Goal: Transaction & Acquisition: Book appointment/travel/reservation

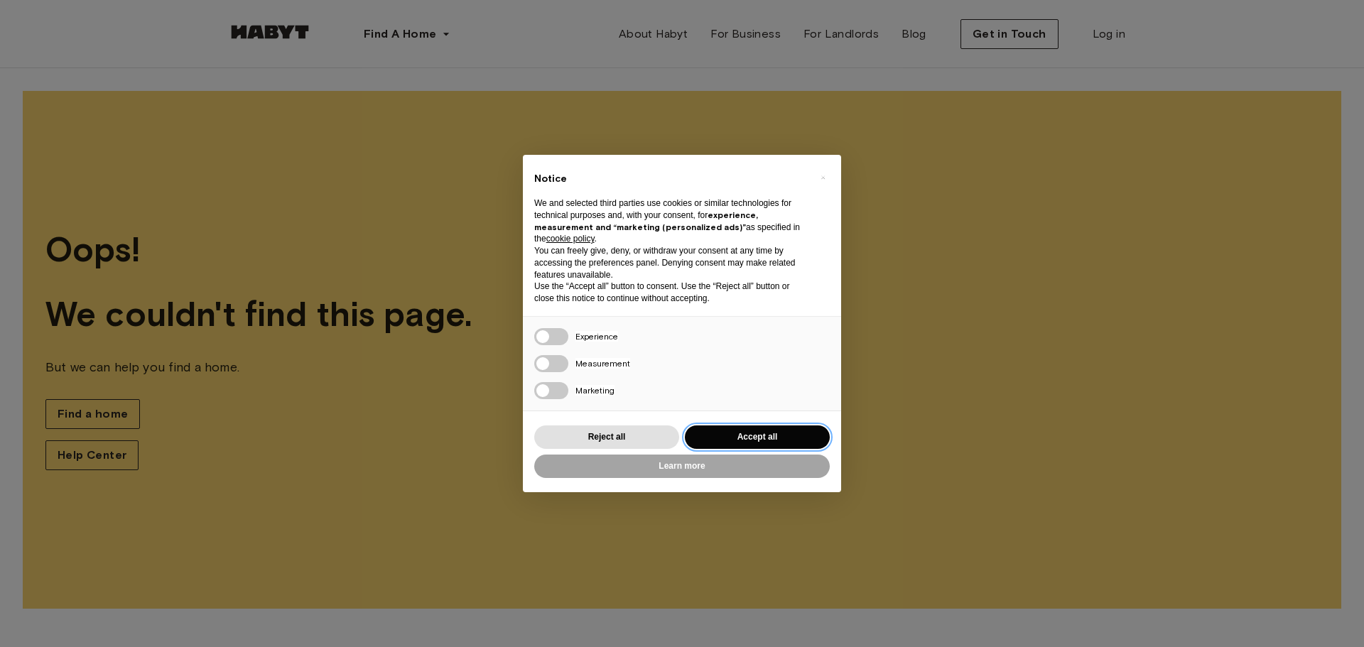
click at [722, 427] on button "Accept all" at bounding box center [757, 437] width 145 height 23
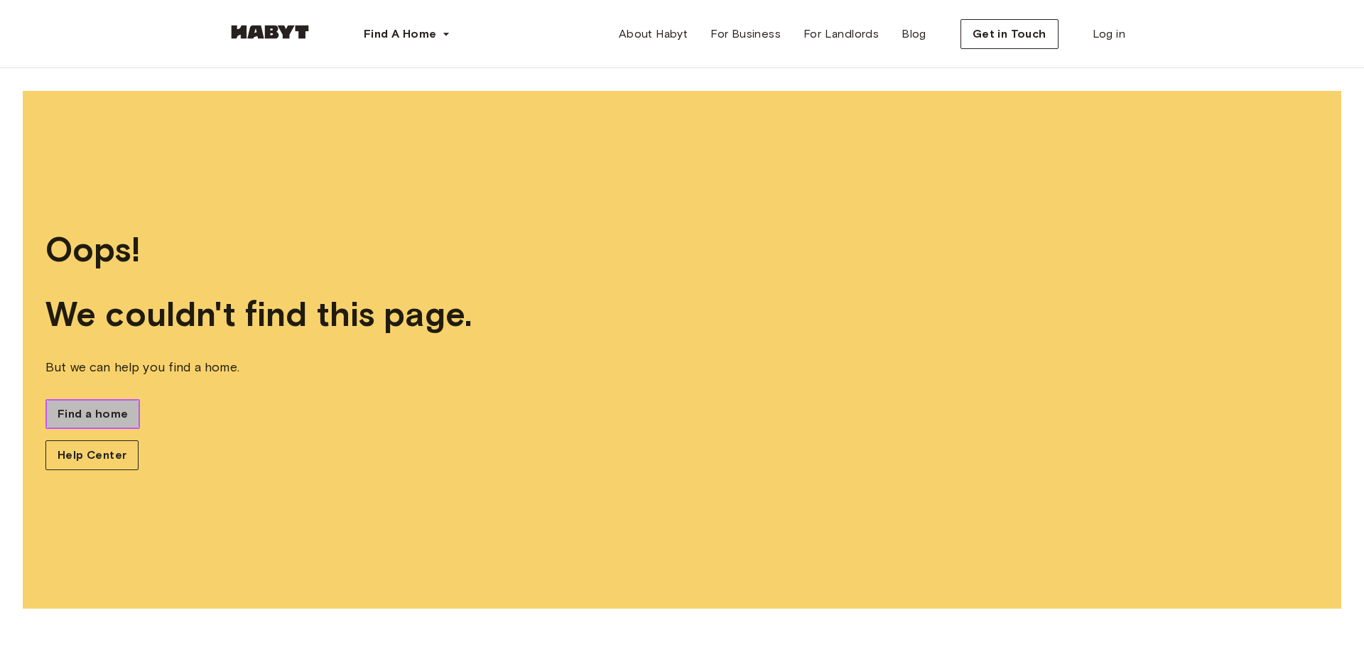
click at [138, 424] on link "Find a home" at bounding box center [92, 414] width 94 height 30
click at [100, 416] on span "Find a home" at bounding box center [93, 414] width 70 height 17
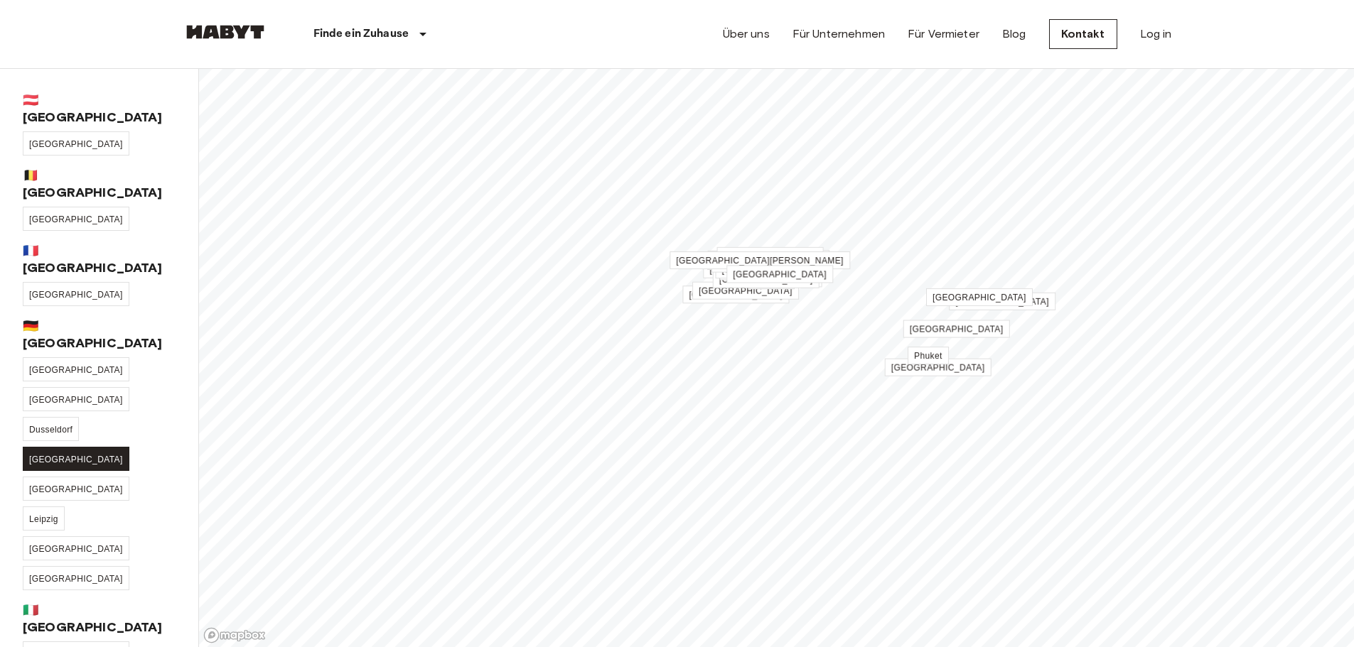
click at [50, 447] on link "[GEOGRAPHIC_DATA]" at bounding box center [76, 459] width 107 height 24
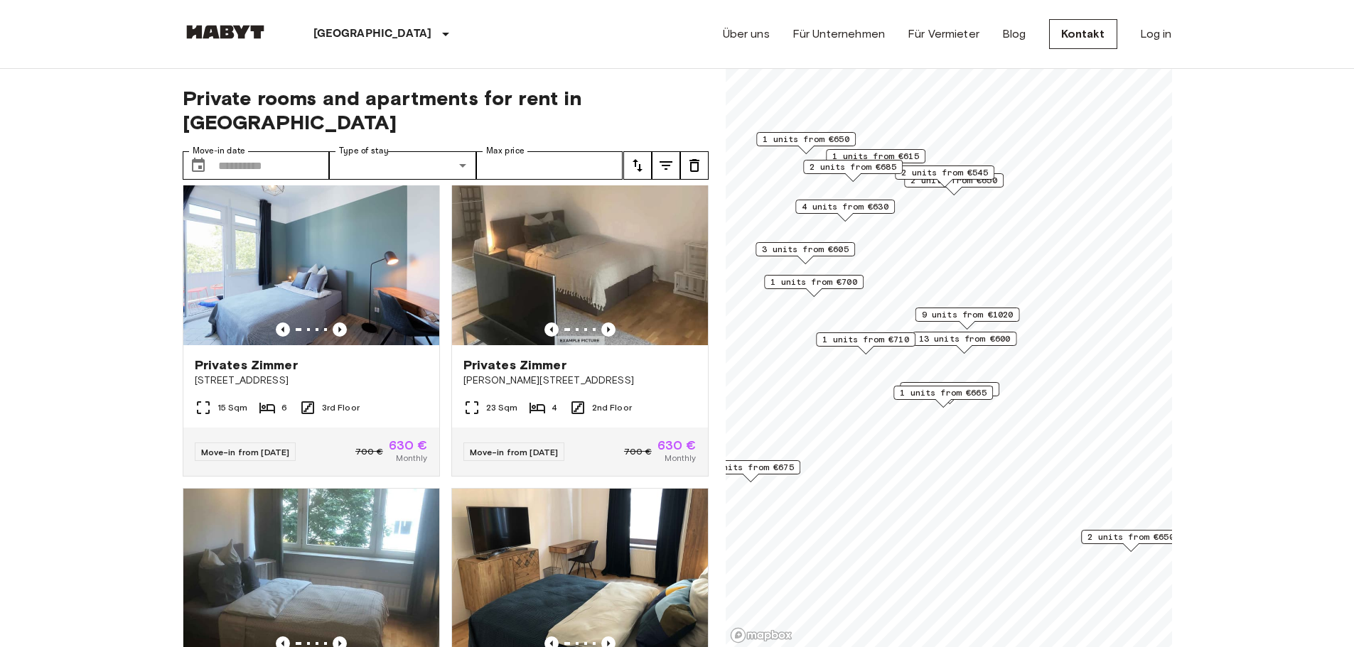
scroll to position [1563, 0]
